Goal: Information Seeking & Learning: Compare options

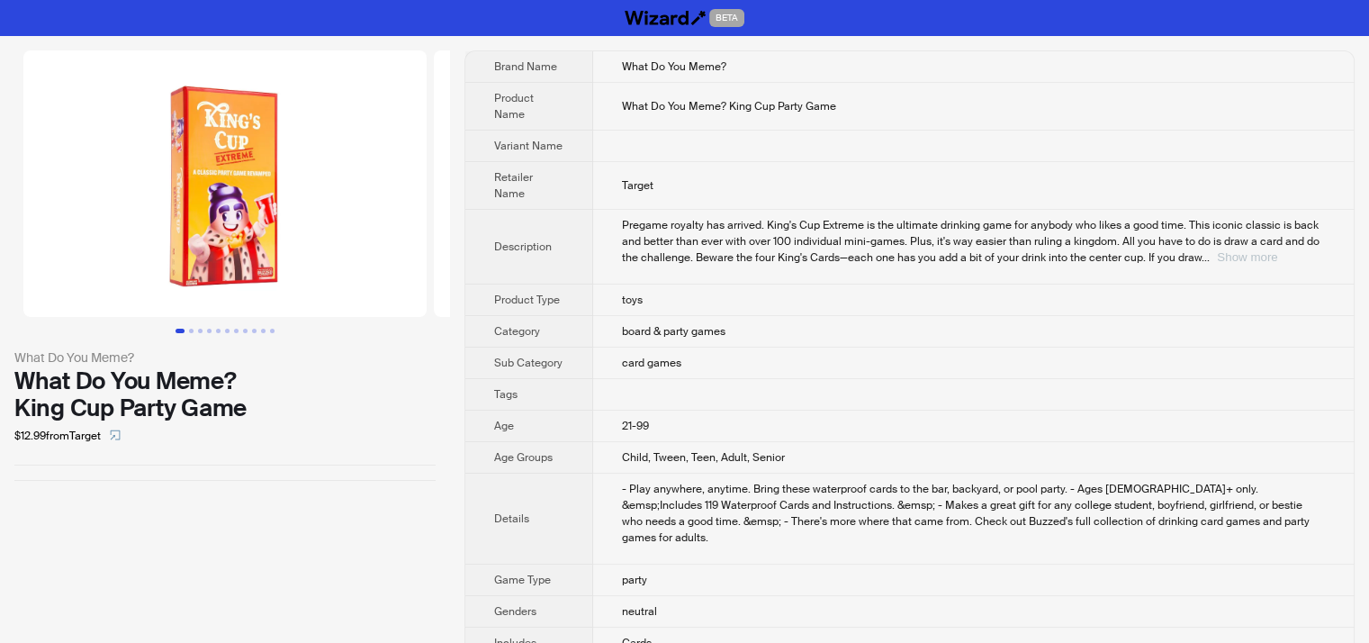
click at [1277, 255] on button "Show more" at bounding box center [1247, 257] width 60 height 14
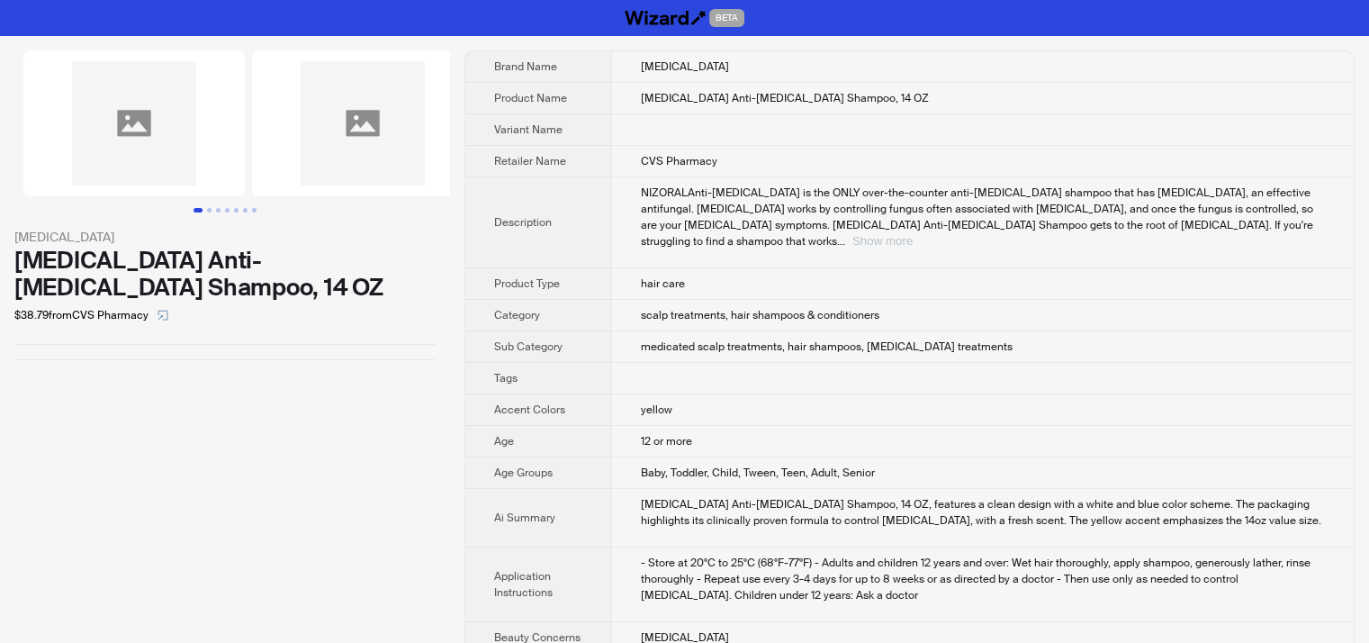
click at [913, 234] on button "Show more" at bounding box center [882, 241] width 60 height 14
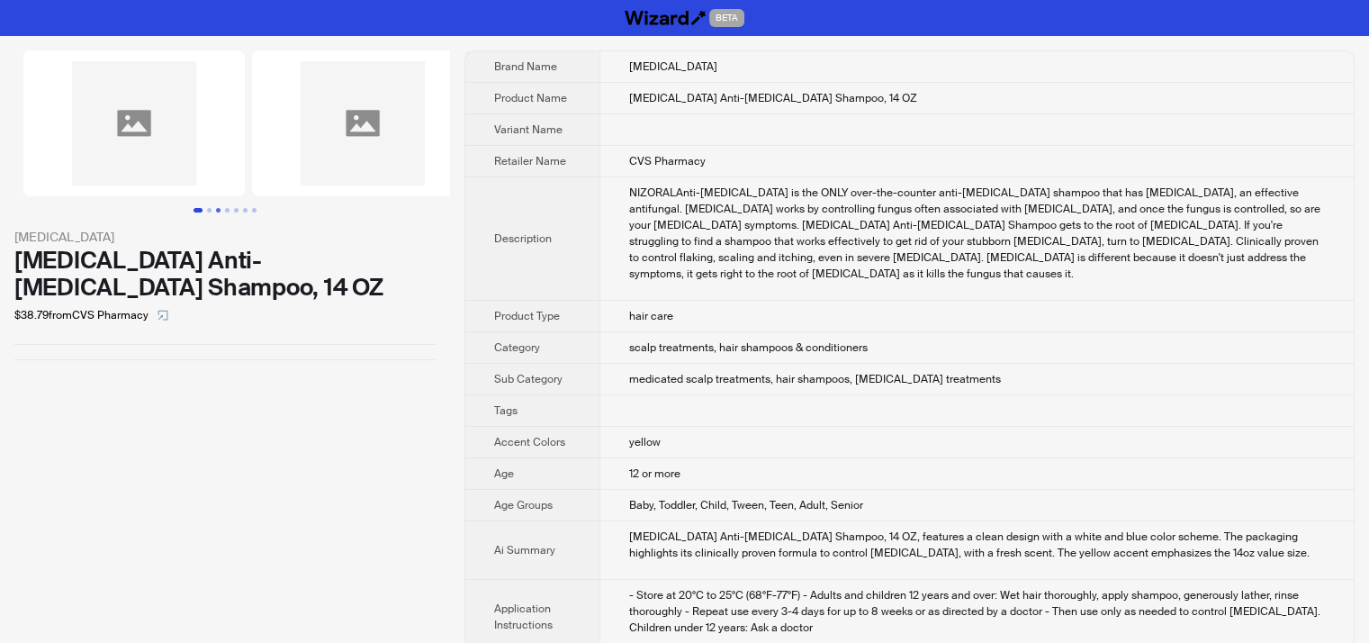
click at [216, 208] on button "Go to slide 3" at bounding box center [218, 210] width 5 height 5
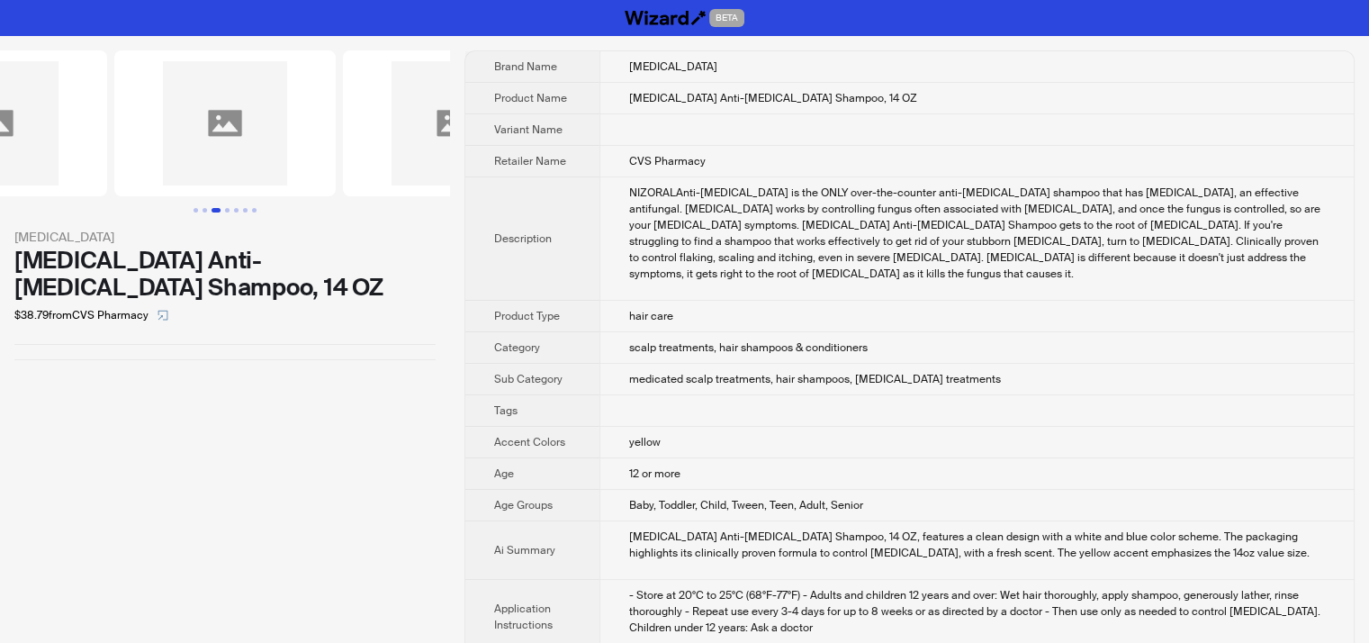
click at [217, 208] on button "Go to slide 3" at bounding box center [216, 210] width 9 height 5
click at [227, 211] on button "Go to slide 4" at bounding box center [227, 210] width 5 height 5
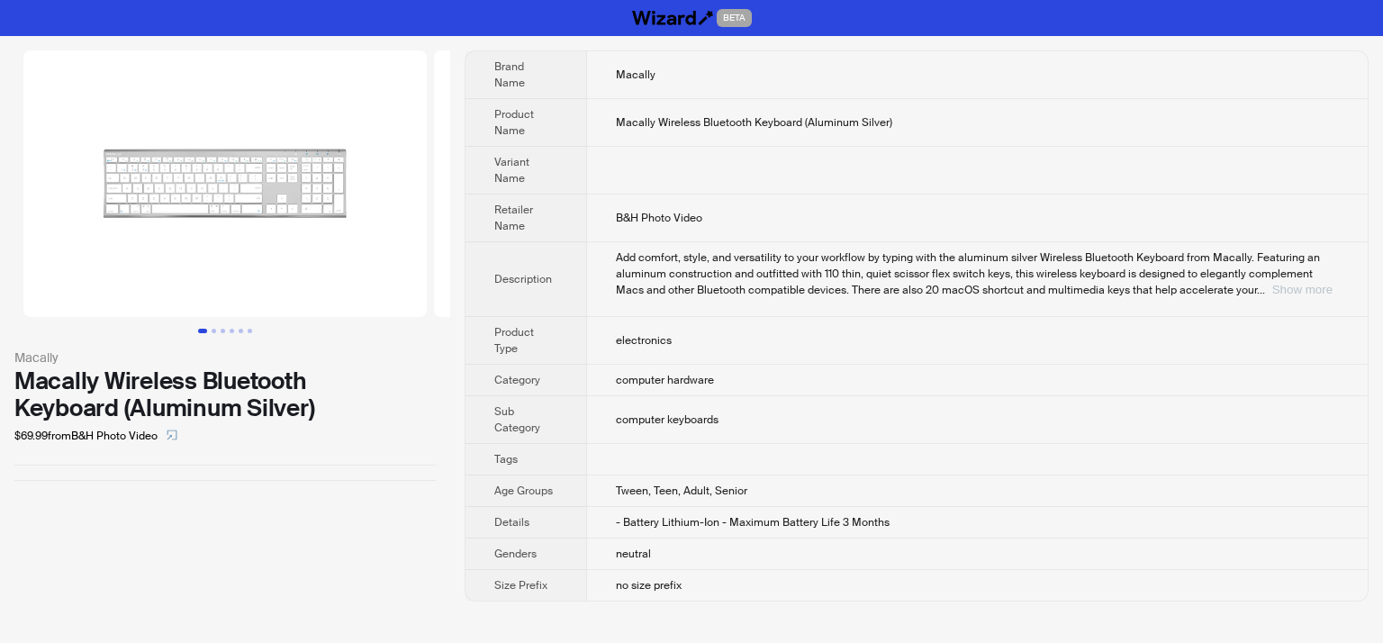
click at [1311, 283] on button "Show more" at bounding box center [1302, 290] width 60 height 14
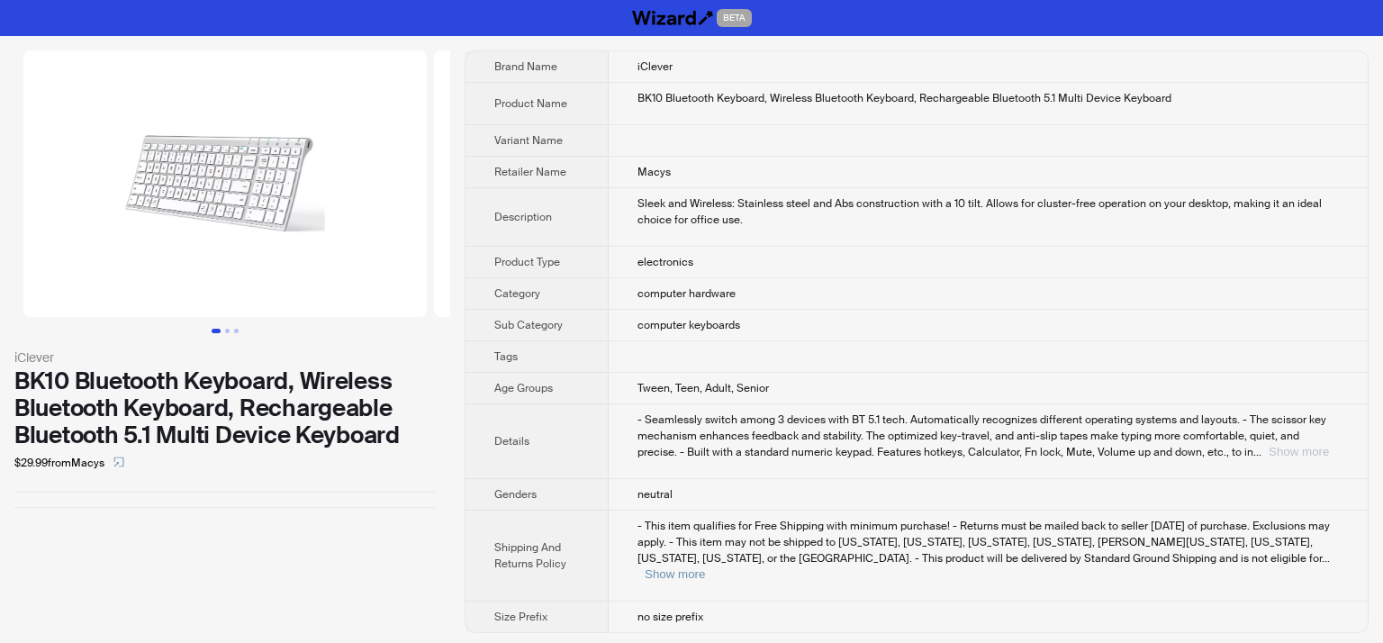
click at [1308, 452] on button "Show more" at bounding box center [1298, 452] width 60 height 14
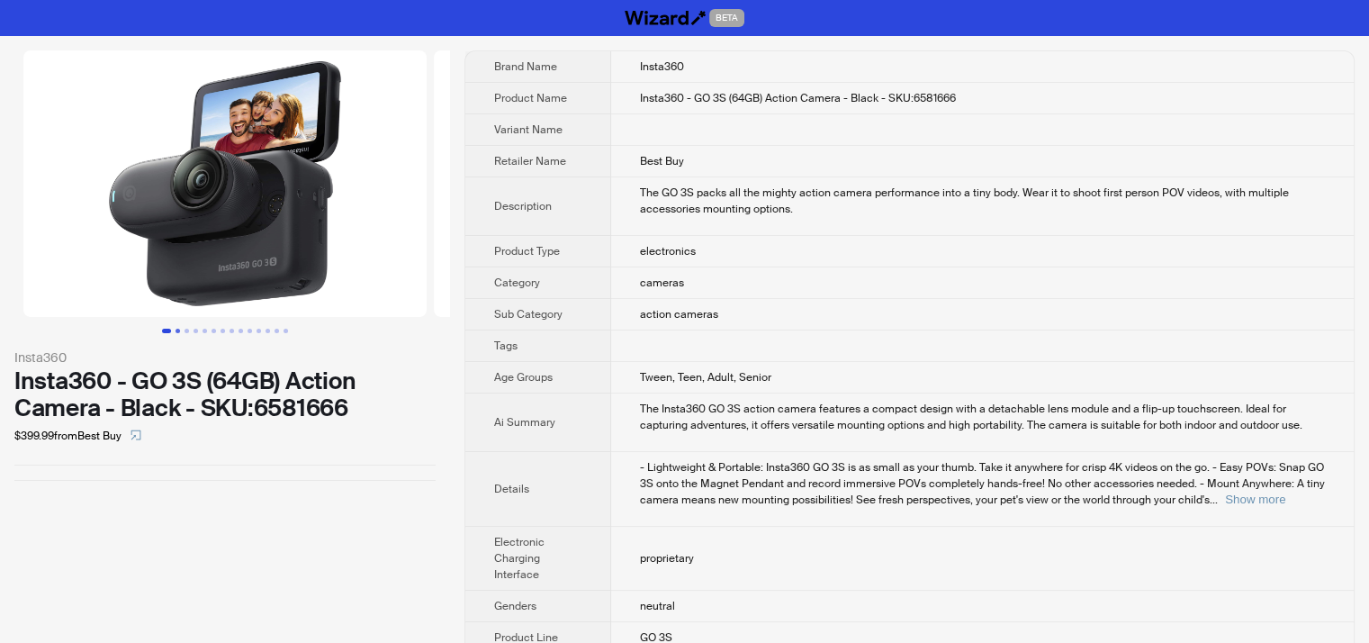
click at [180, 329] on button "Go to slide 2" at bounding box center [178, 331] width 5 height 5
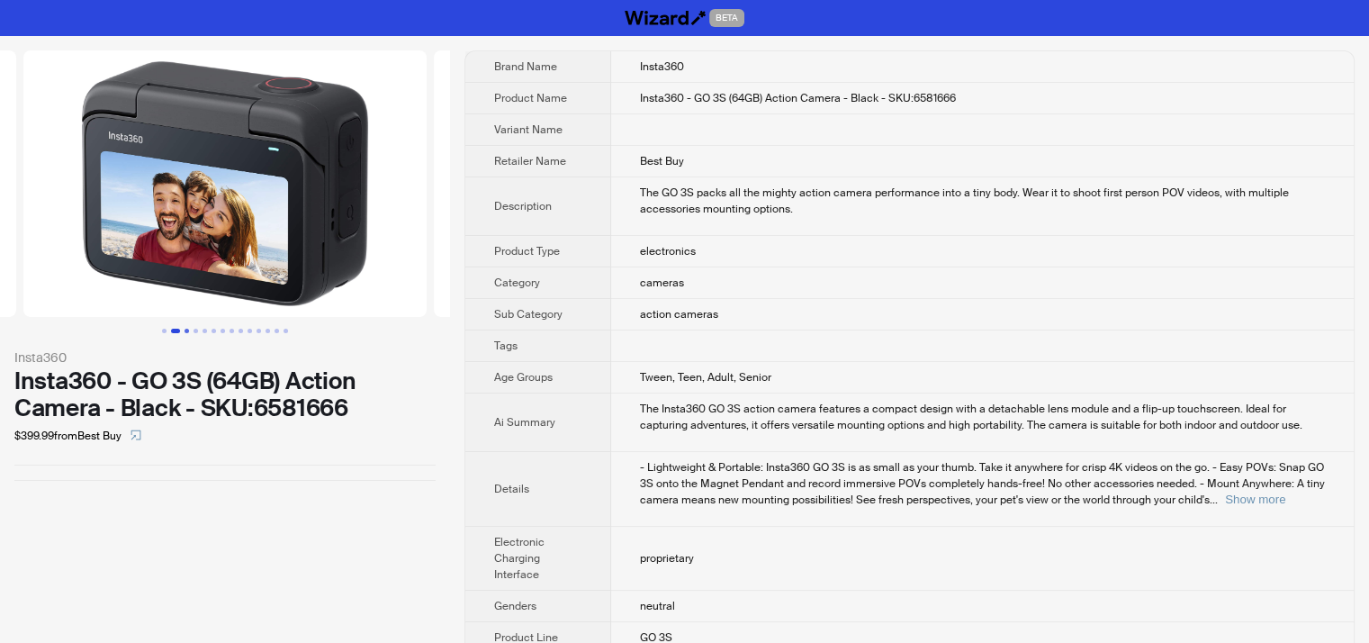
click at [185, 329] on button "Go to slide 3" at bounding box center [187, 331] width 5 height 5
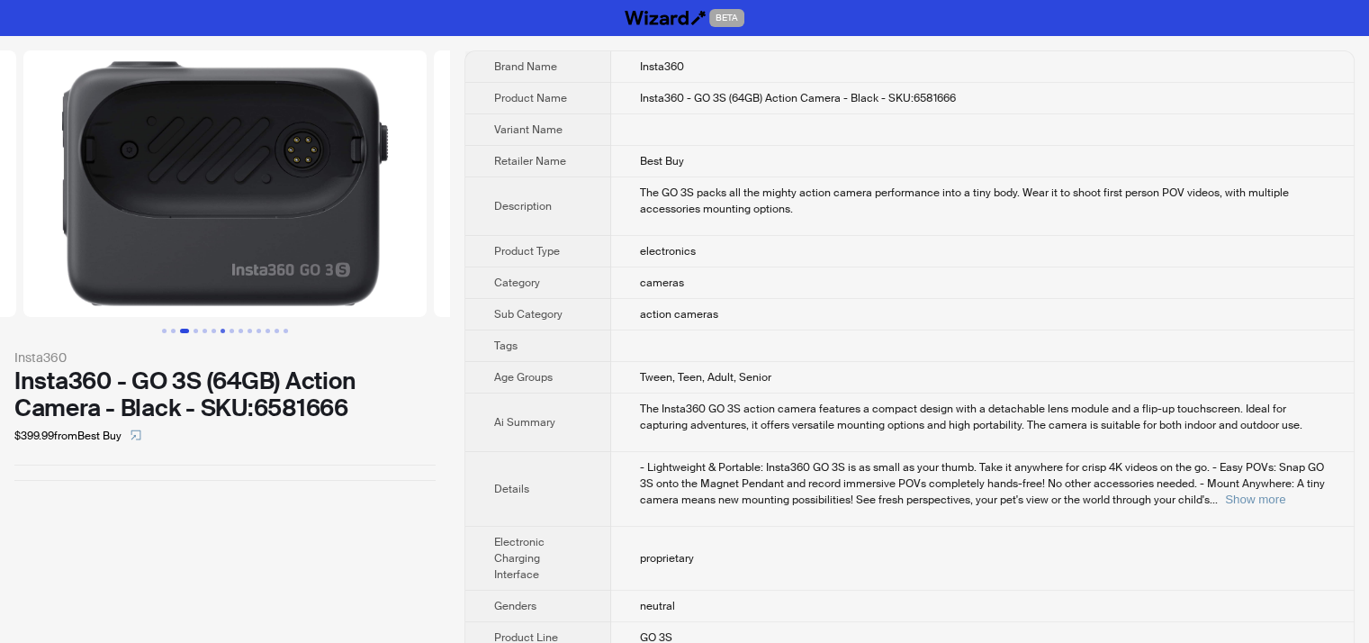
click at [224, 333] on button "Go to slide 7" at bounding box center [223, 331] width 5 height 5
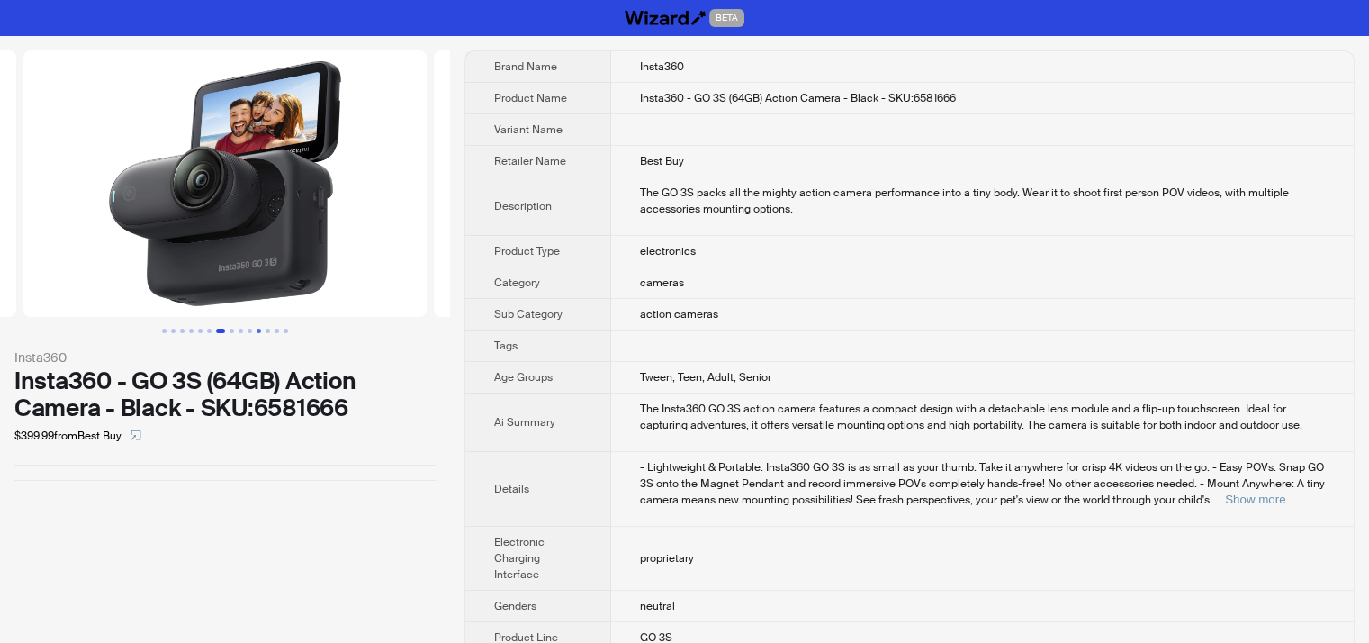
click at [257, 333] on button "Go to slide 11" at bounding box center [259, 331] width 5 height 5
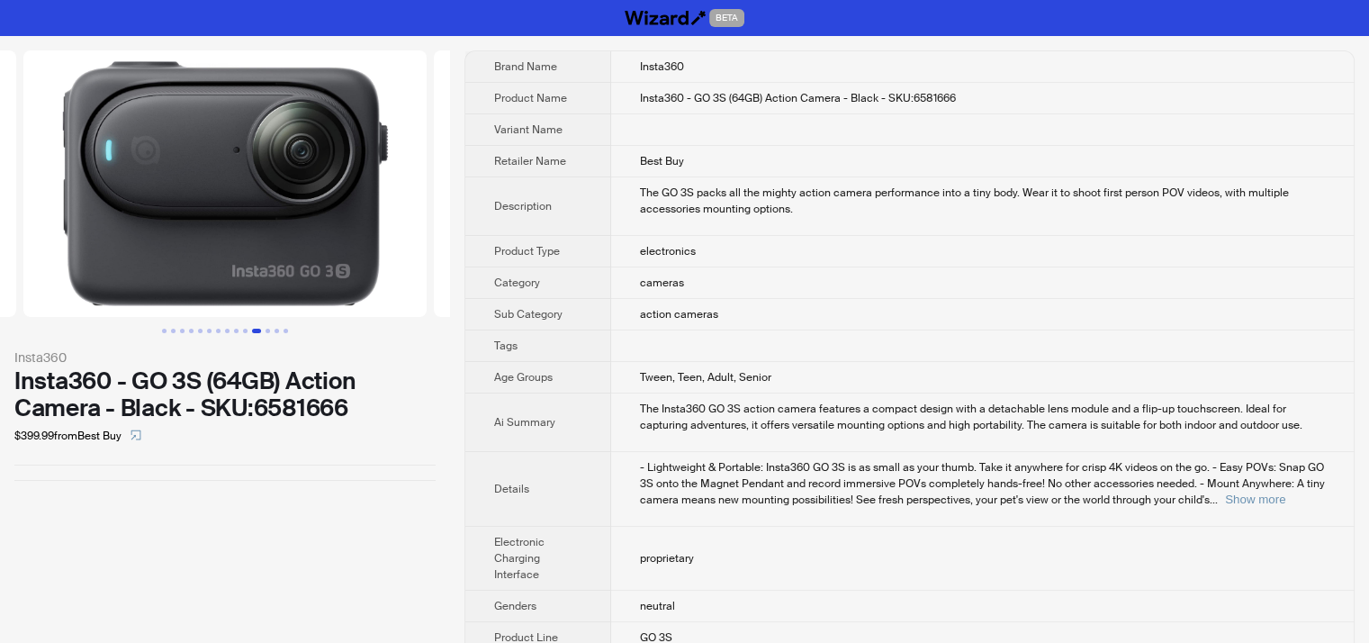
click at [255, 333] on button "Go to slide 11" at bounding box center [256, 331] width 9 height 5
click at [1279, 492] on button "Show more" at bounding box center [1255, 499] width 60 height 14
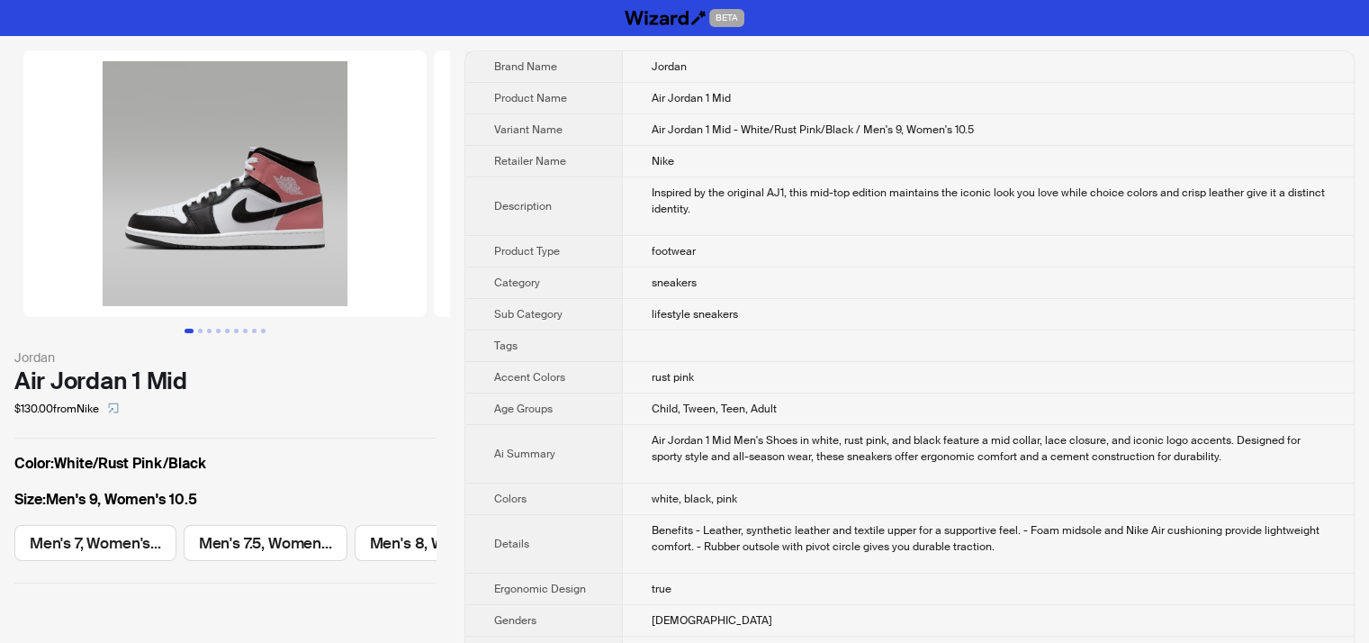
scroll to position [0, 661]
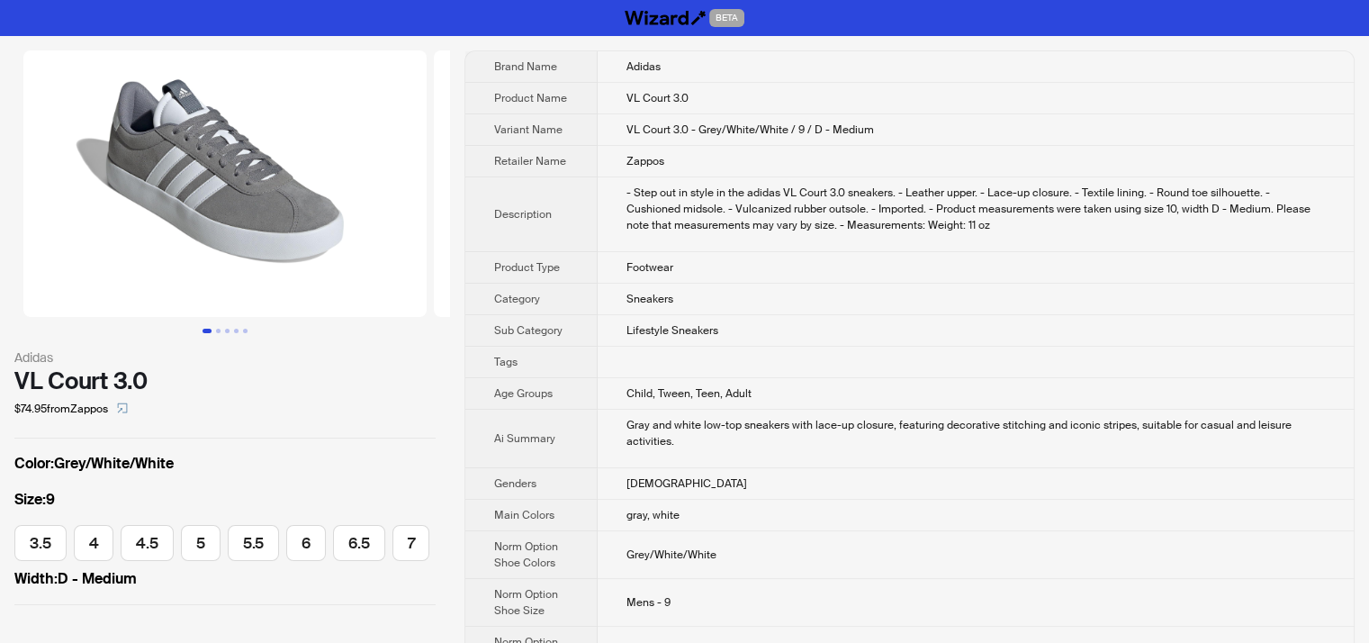
scroll to position [0, 553]
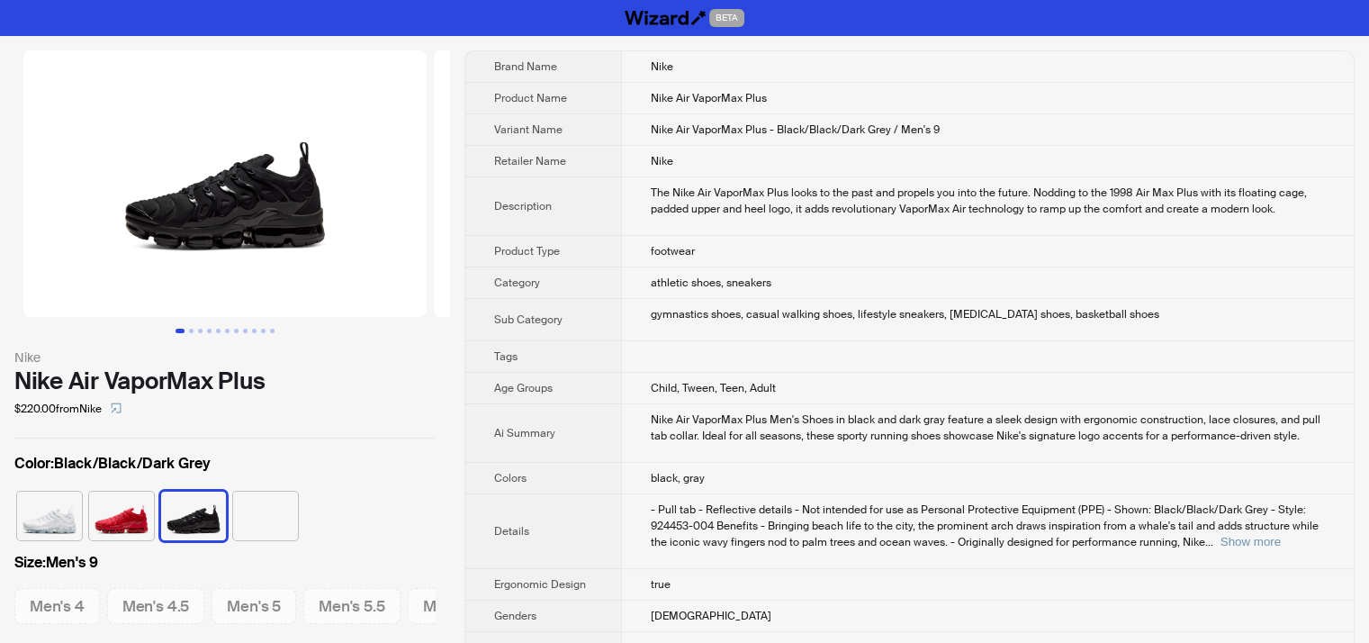
scroll to position [0, 924]
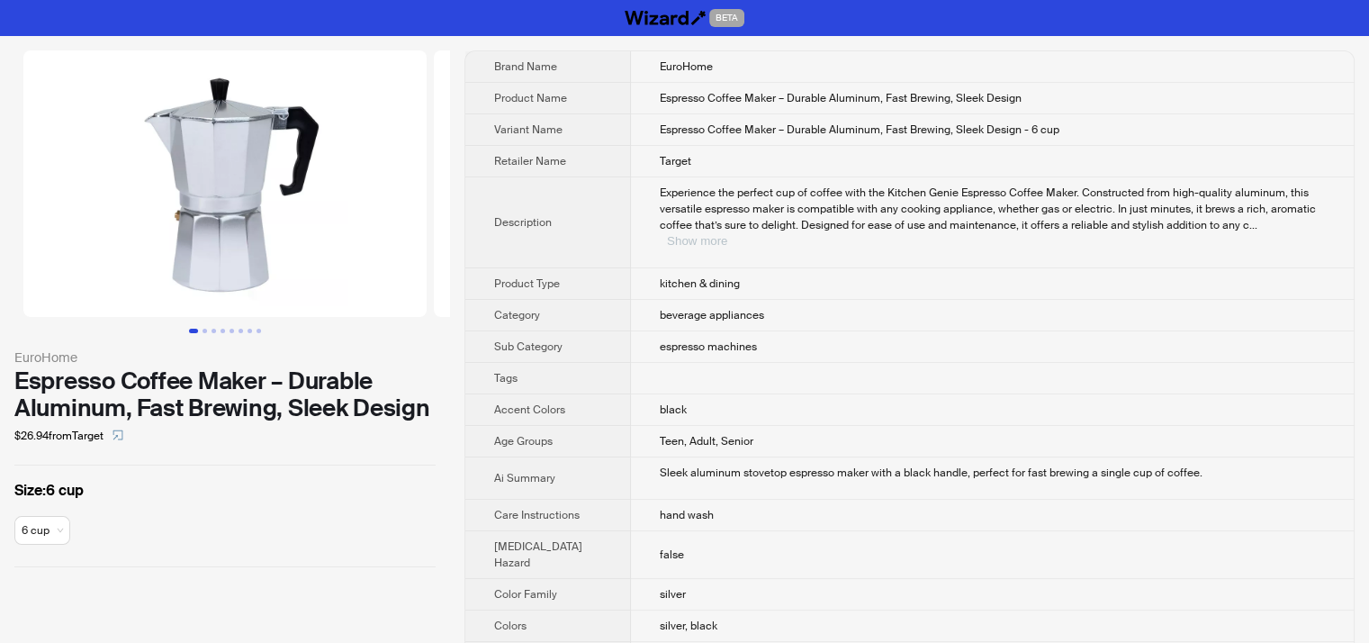
click at [727, 234] on button "Show more" at bounding box center [697, 241] width 60 height 14
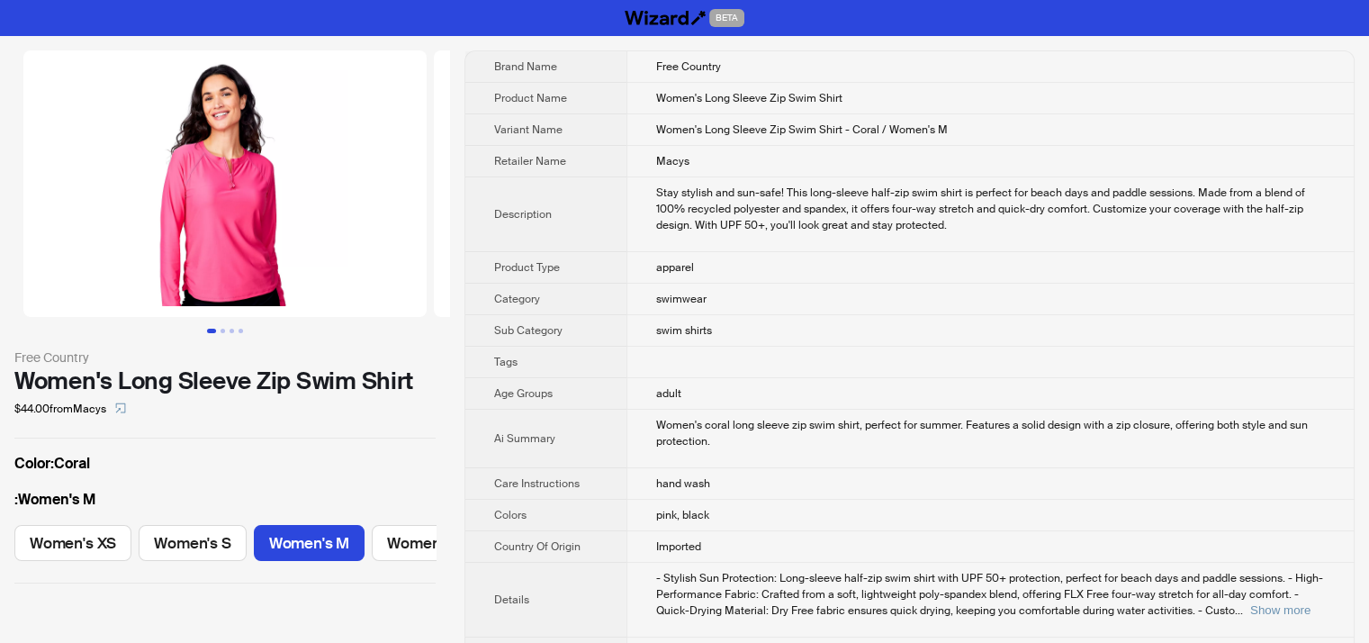
scroll to position [0, 156]
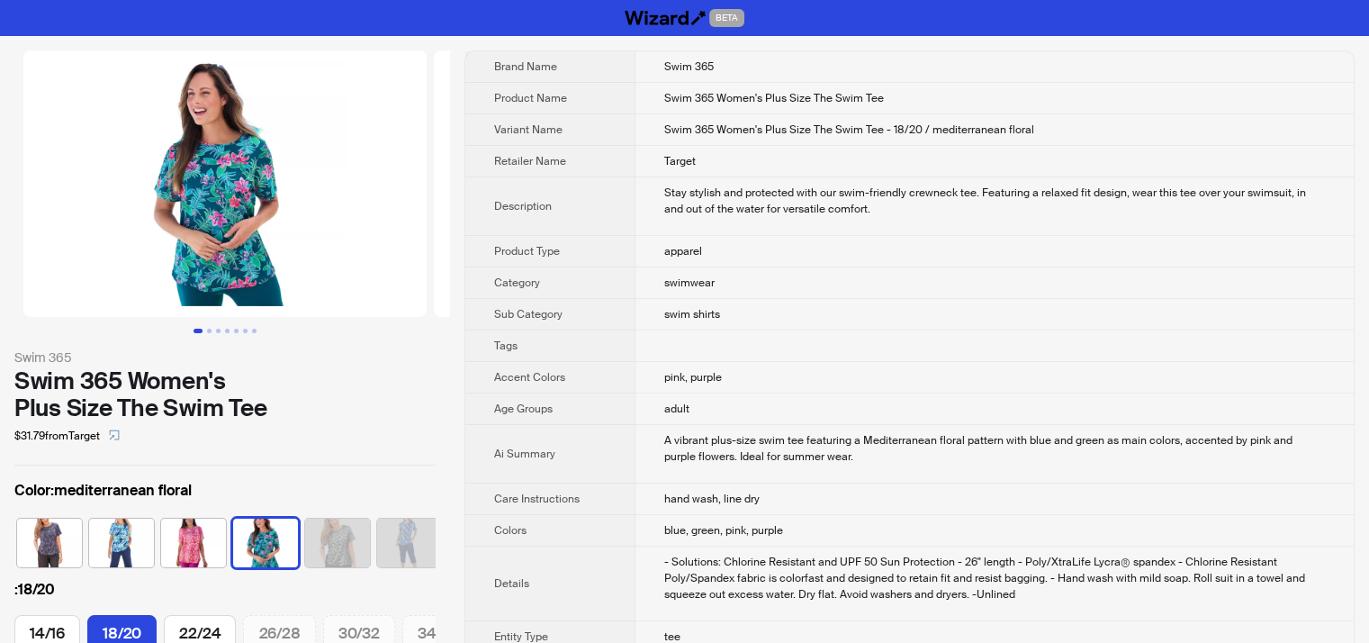
scroll to position [0, 47]
